Goal: Task Accomplishment & Management: Complete application form

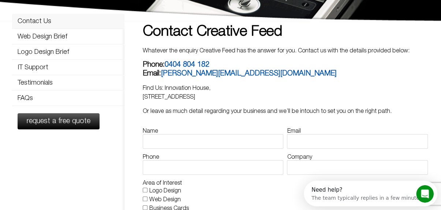
scroll to position [73, 0]
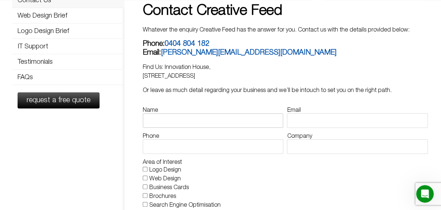
click at [173, 117] on input "Name" at bounding box center [213, 120] width 140 height 15
type input "[PERSON_NAME]"
click at [305, 125] on input "Email" at bounding box center [357, 120] width 140 height 15
type input "[EMAIL_ADDRESS][DOMAIN_NAME]"
click at [192, 150] on input "Phone" at bounding box center [213, 146] width 140 height 15
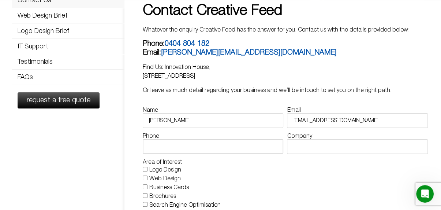
paste input "3340073326"
type input "3340073326"
click at [305, 152] on input "Company" at bounding box center [357, 146] width 140 height 15
paste input "Webgrity"
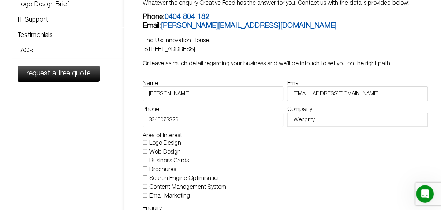
scroll to position [146, 0]
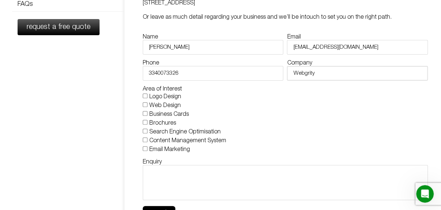
type input "Webgrity"
click at [158, 105] on label "Web Design" at bounding box center [164, 105] width 31 height 5
click at [147, 105] on input "Web Design" at bounding box center [145, 104] width 5 height 5
checkbox input "true"
click at [158, 97] on label "Logo Design" at bounding box center [165, 96] width 32 height 5
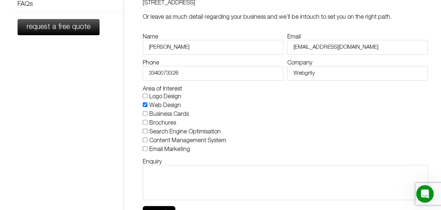
click at [147, 97] on input "Logo Design" at bounding box center [145, 95] width 5 height 5
checkbox input "true"
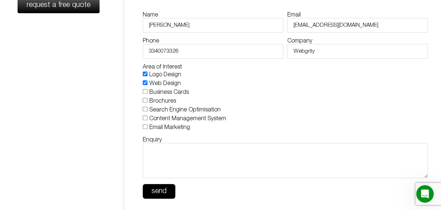
scroll to position [219, 0]
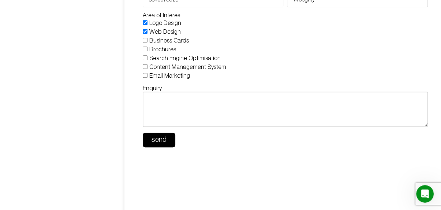
click at [205, 105] on textarea "Enquiry" at bounding box center [285, 108] width 284 height 35
paste textarea "Hello, Our free homepage design service offer is a great way for you to see how…"
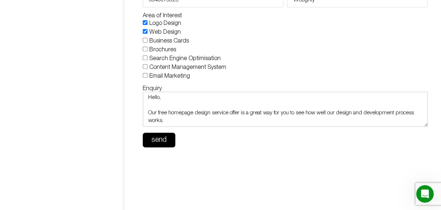
scroll to position [113, 0]
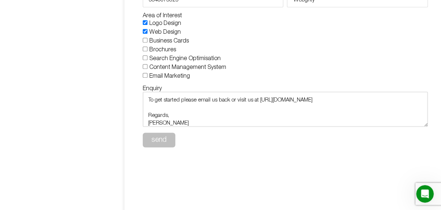
type textarea "Hello, Our free homepage design service offer is a great way for you to see how…"
click at [163, 138] on span "send" at bounding box center [158, 139] width 15 height 7
